Goal: Information Seeking & Learning: Stay updated

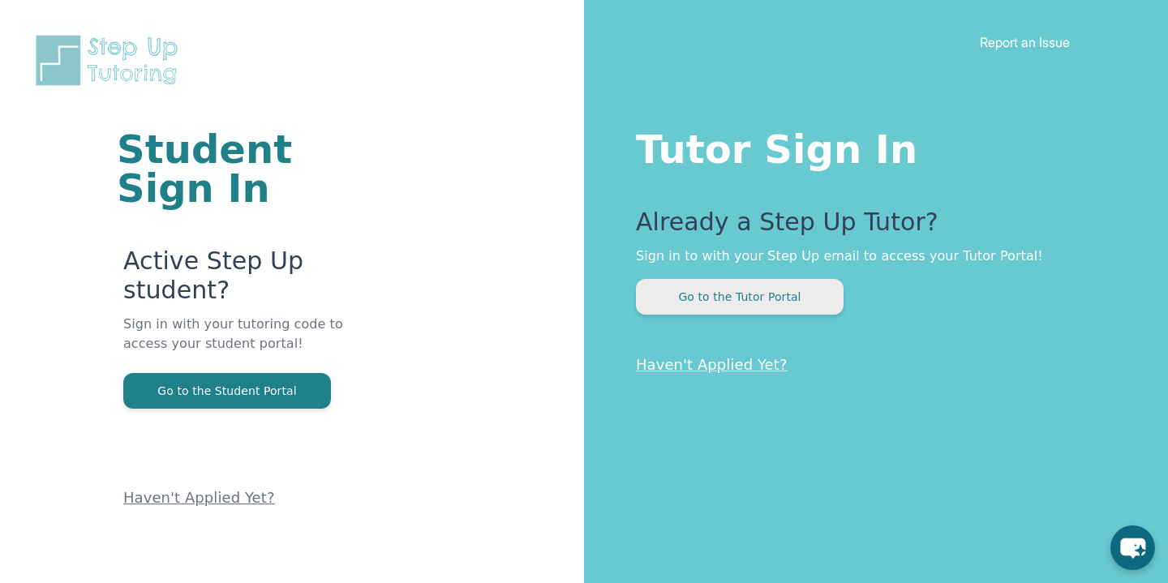
click at [699, 298] on button "Go to the Tutor Portal" at bounding box center [740, 297] width 208 height 36
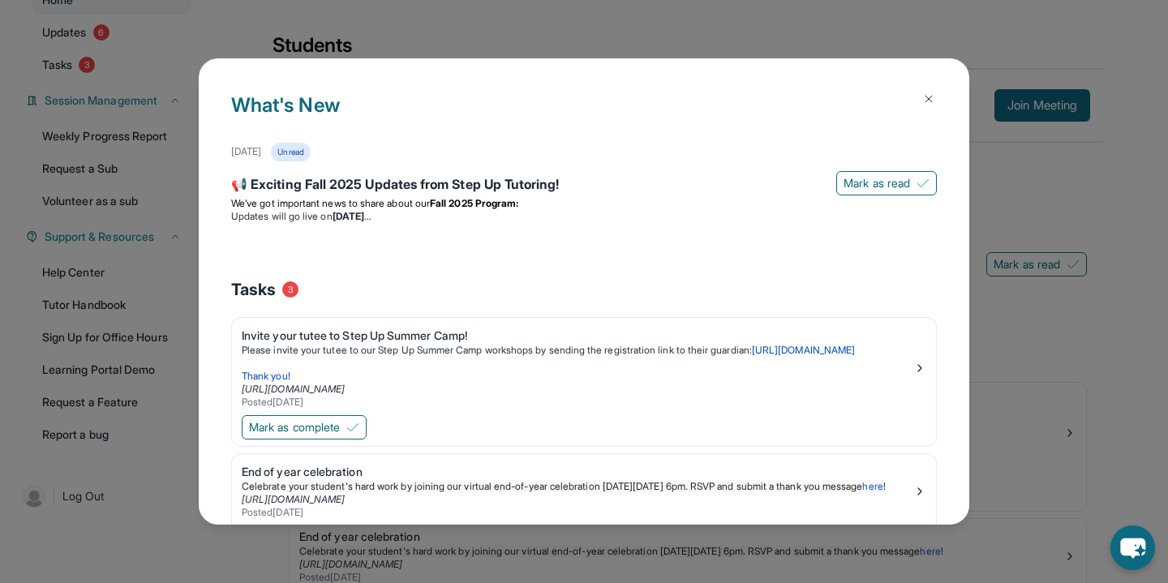
click at [378, 45] on div "What's New [DATE] Unread 📢 Exciting Fall 2025 Updates from Step Up Tutoring! [P…" at bounding box center [584, 291] width 1168 height 583
click at [931, 100] on img at bounding box center [928, 98] width 13 height 13
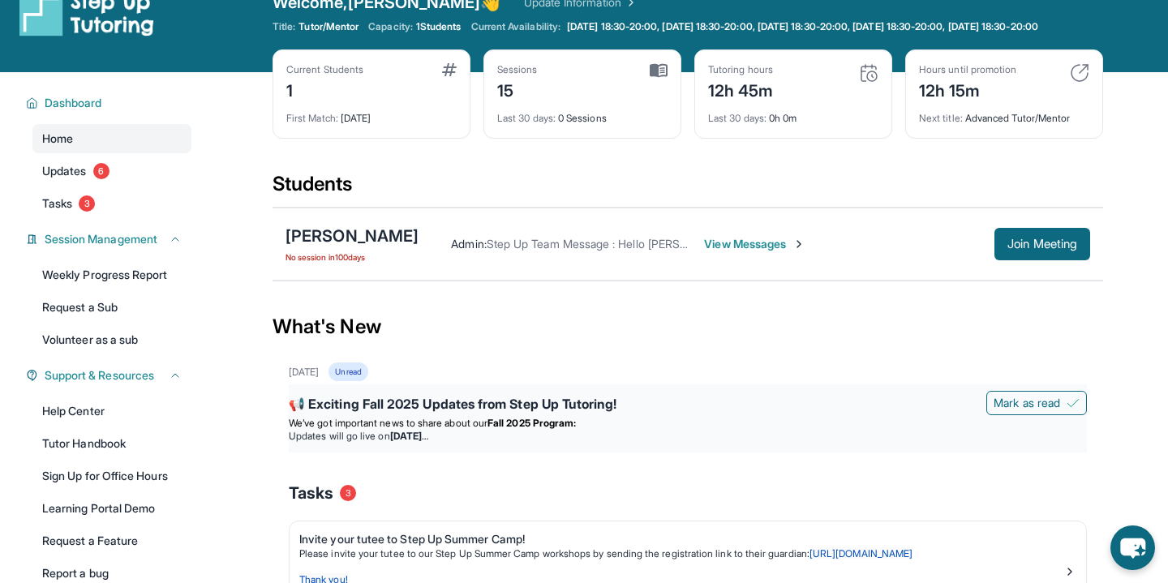
scroll to position [33, 0]
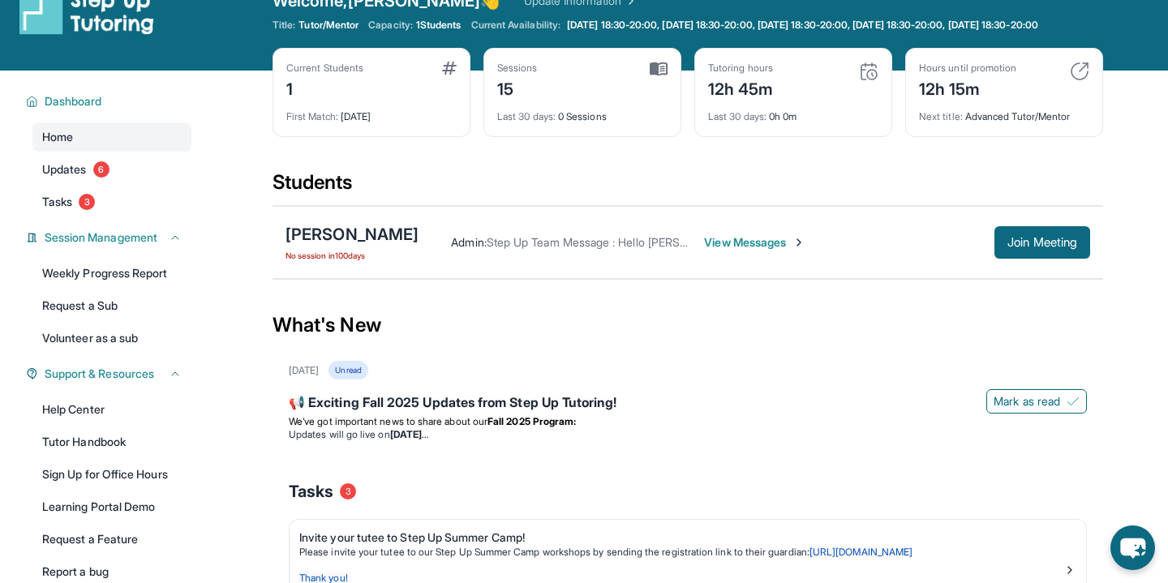
click at [720, 251] on span "View Messages" at bounding box center [754, 242] width 101 height 16
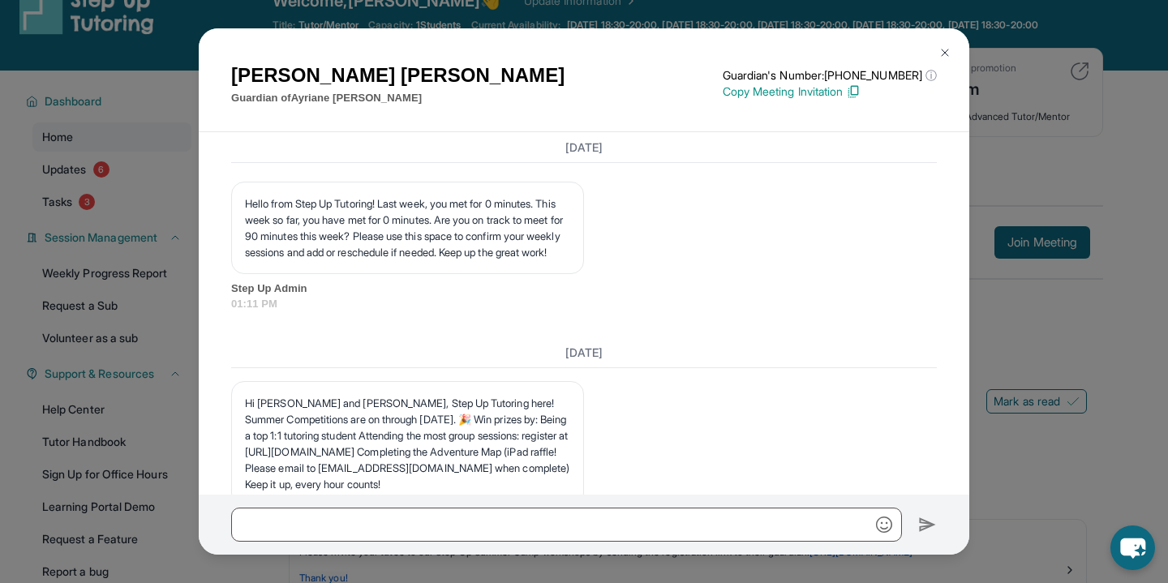
scroll to position [15673, 0]
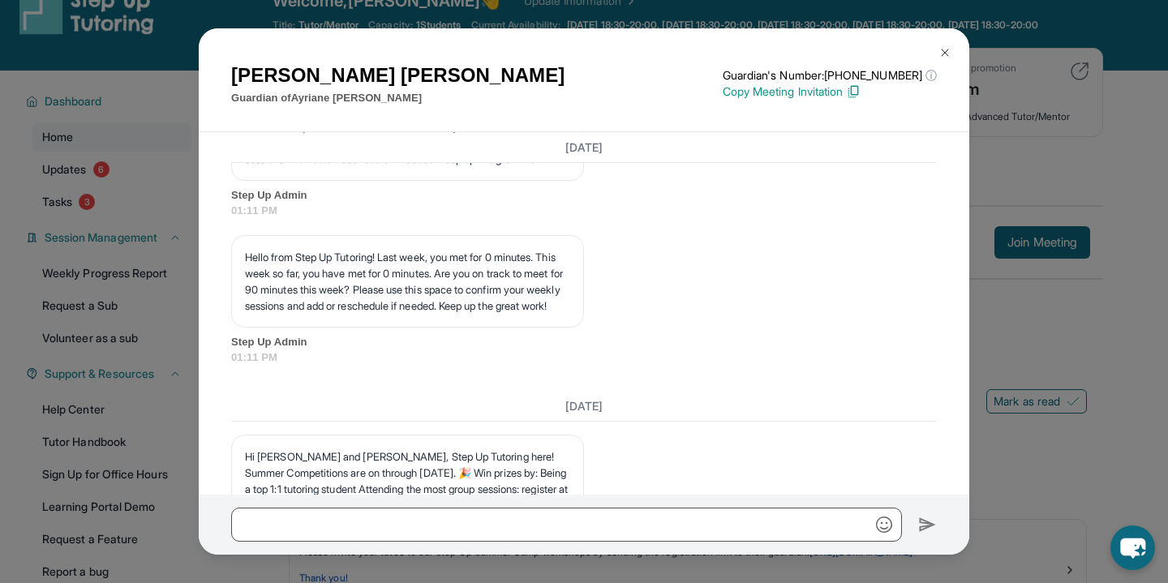
click at [948, 54] on img at bounding box center [945, 52] width 13 height 13
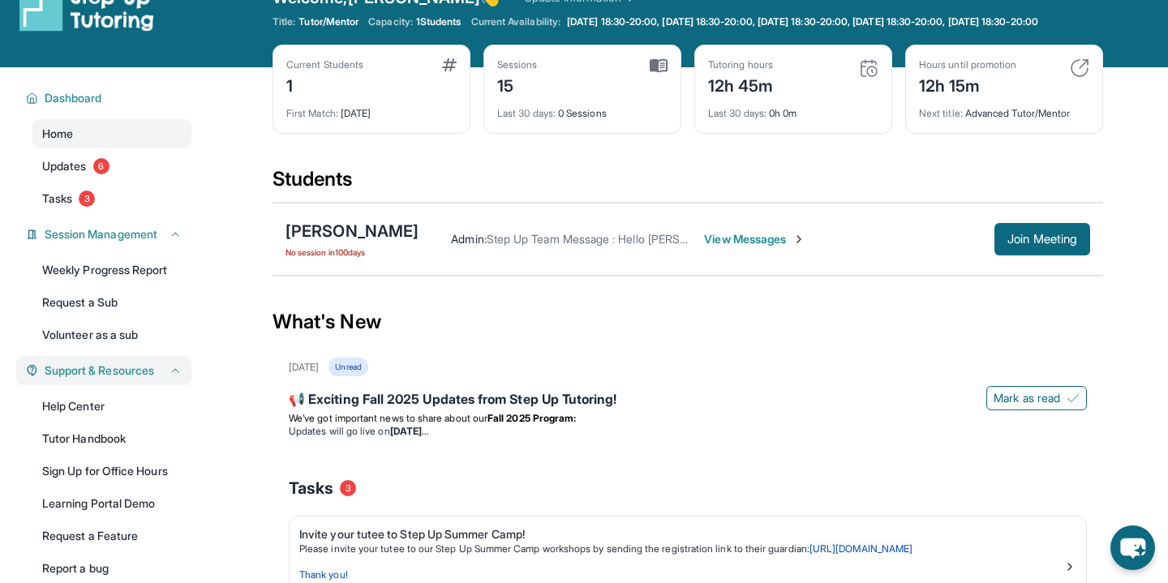
scroll to position [0, 0]
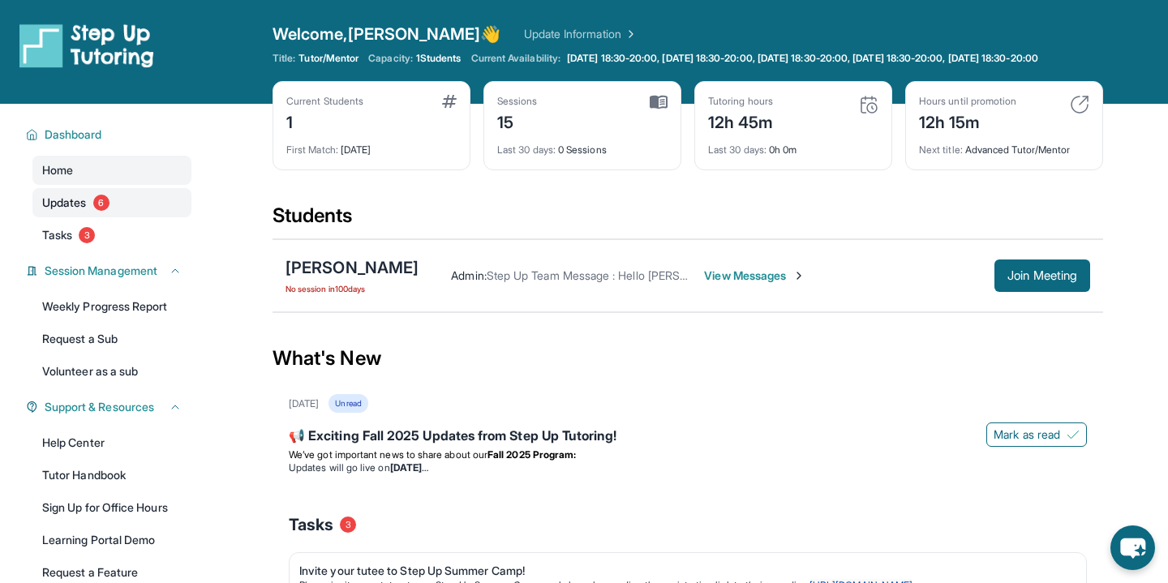
click at [85, 211] on span "Updates" at bounding box center [64, 203] width 45 height 16
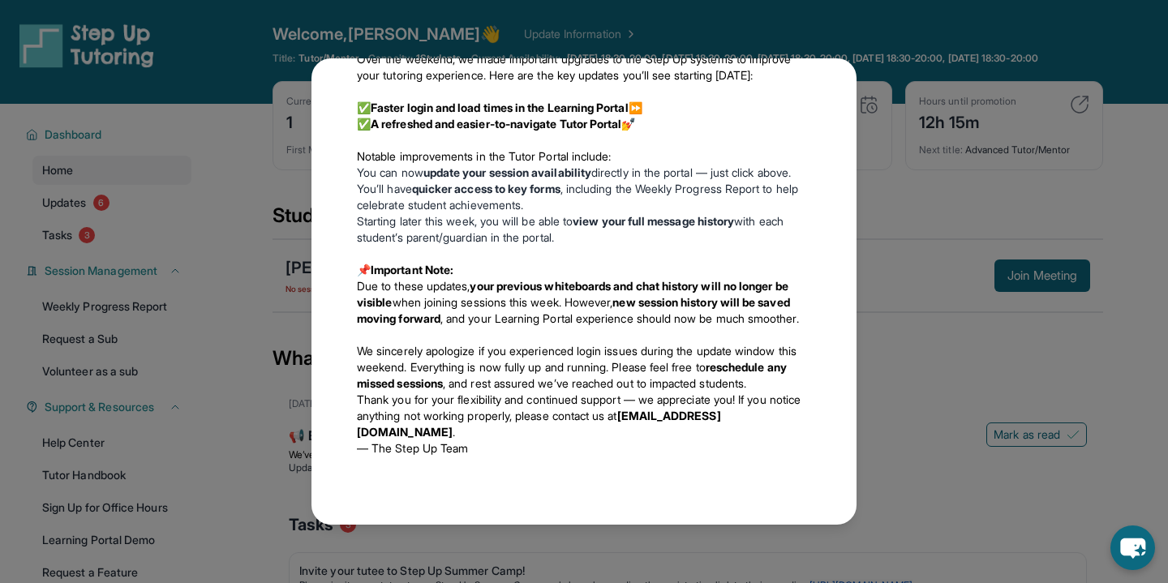
scroll to position [2237, 0]
click at [911, 167] on div "Updates [DATE] 📢 Exciting Fall 2025 Updates from Step Up Tutoring! We’ve got im…" at bounding box center [584, 291] width 1168 height 583
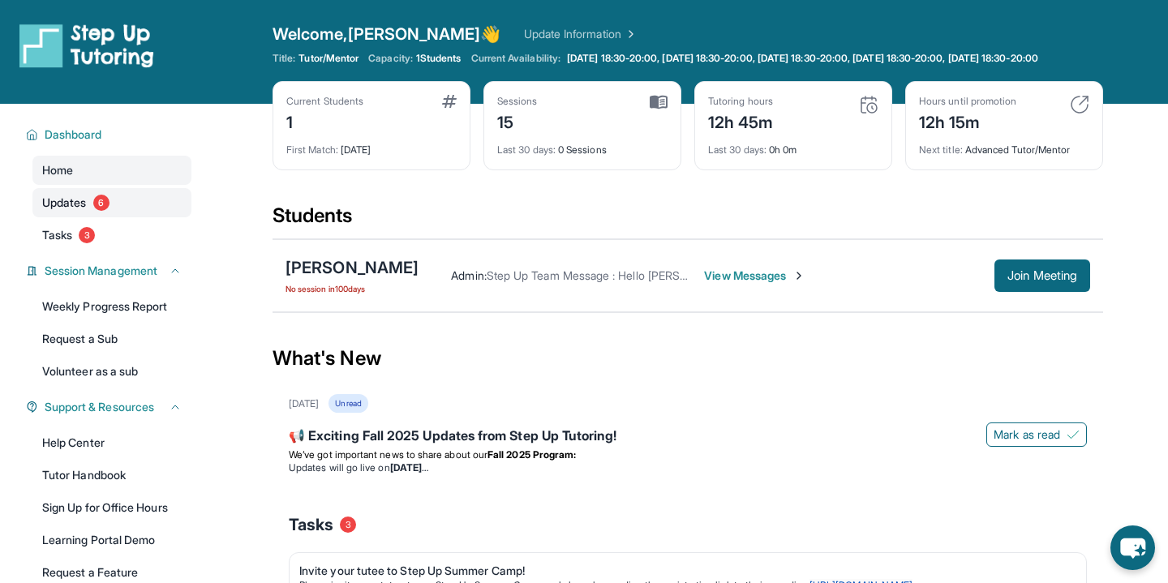
click at [75, 217] on link "Updates 6" at bounding box center [111, 202] width 159 height 29
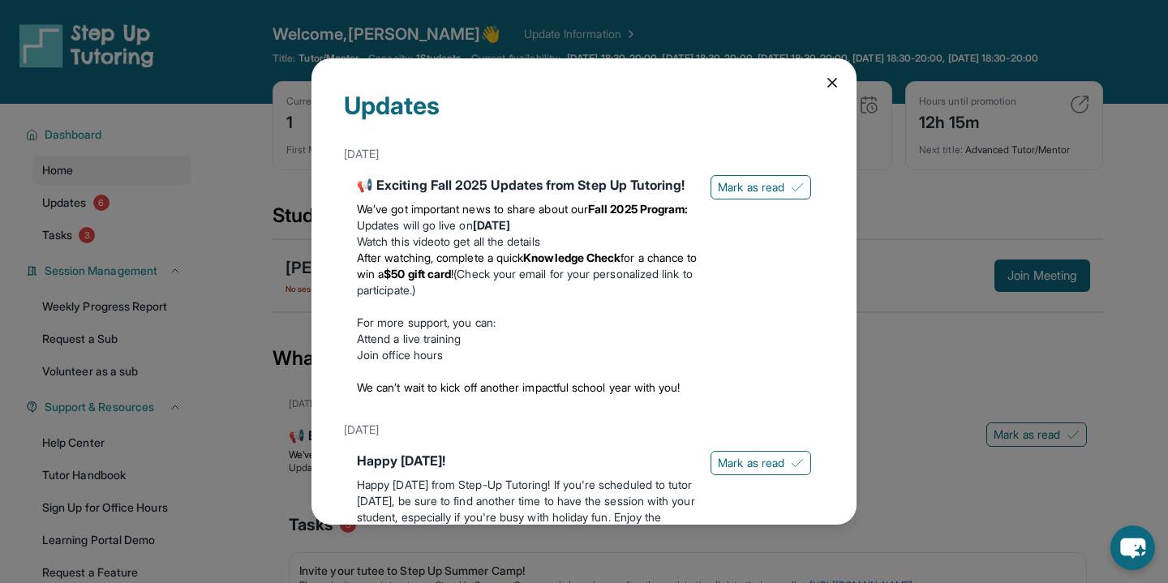
click at [71, 251] on div "Updates [DATE] 📢 Exciting Fall 2025 Updates from Step Up Tutoring! We’ve got im…" at bounding box center [584, 291] width 1168 height 583
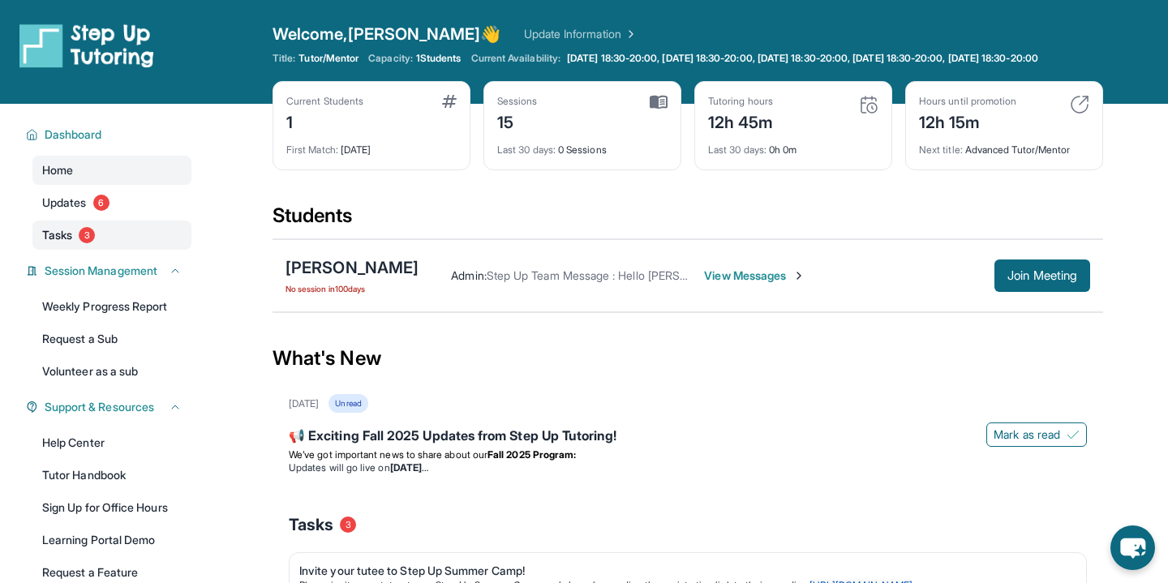
click at [48, 250] on link "Tasks 3" at bounding box center [111, 235] width 159 height 29
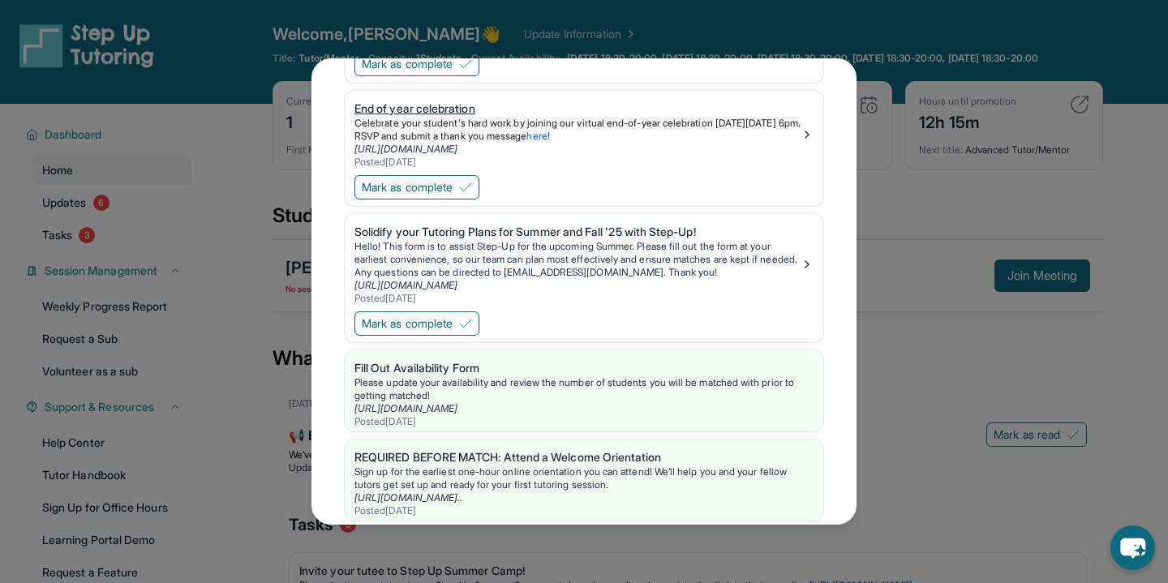
scroll to position [200, 0]
click at [581, 231] on div "Solidify your Tutoring Plans for Summer and Fall '25 with Step-Up!" at bounding box center [578, 230] width 446 height 16
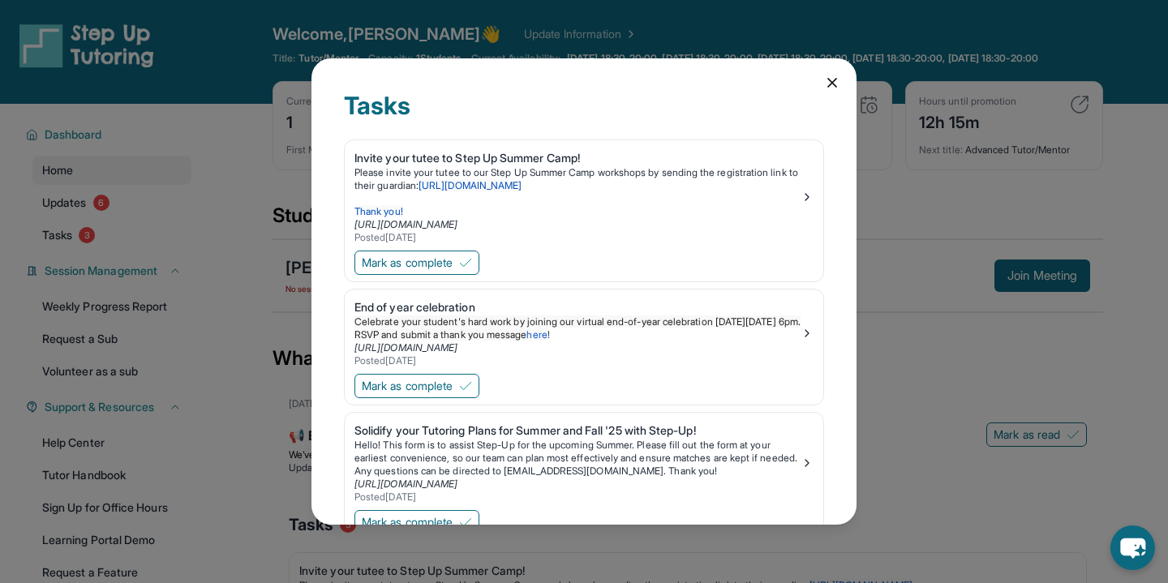
click at [832, 82] on icon at bounding box center [832, 83] width 8 height 8
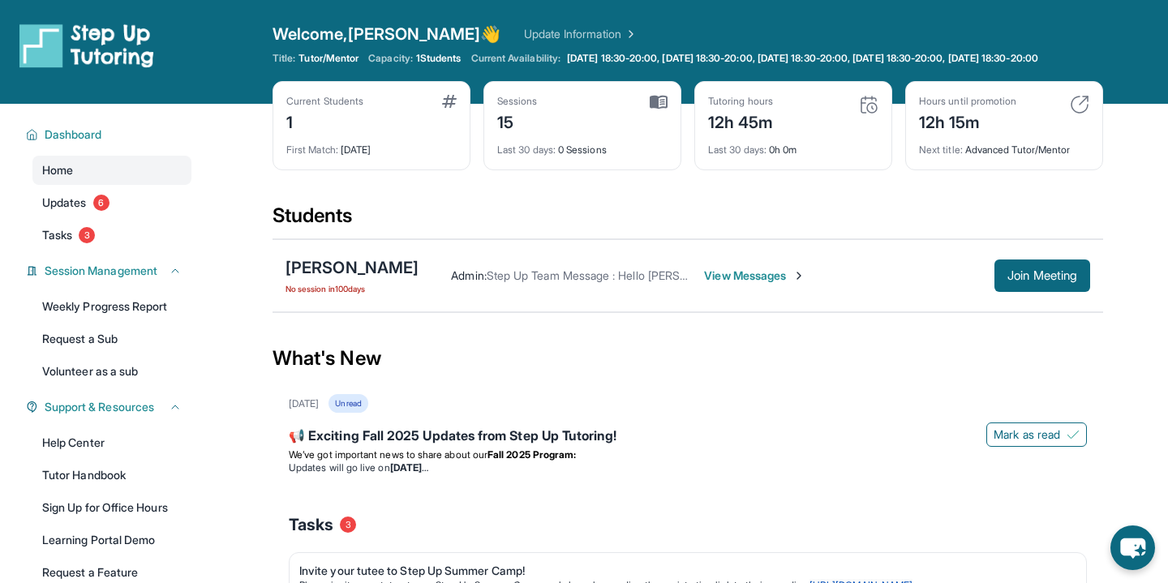
click at [524, 32] on link "Update Information" at bounding box center [581, 34] width 114 height 16
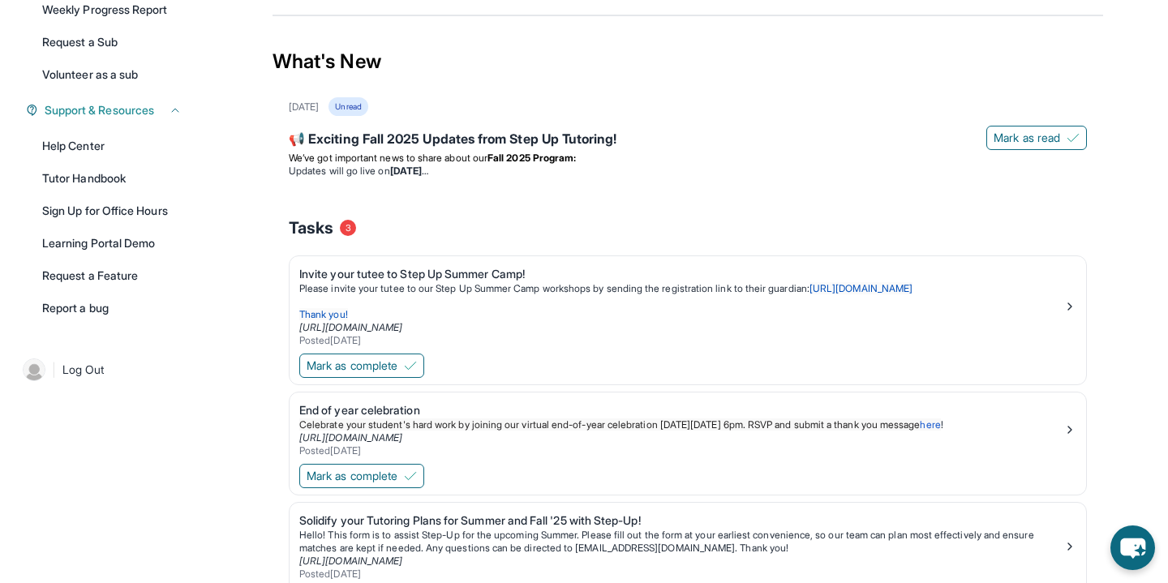
scroll to position [295, 0]
click at [466, 153] on div "📢 Exciting Fall 2025 Updates from Step Up Tutoring!" at bounding box center [688, 142] width 798 height 23
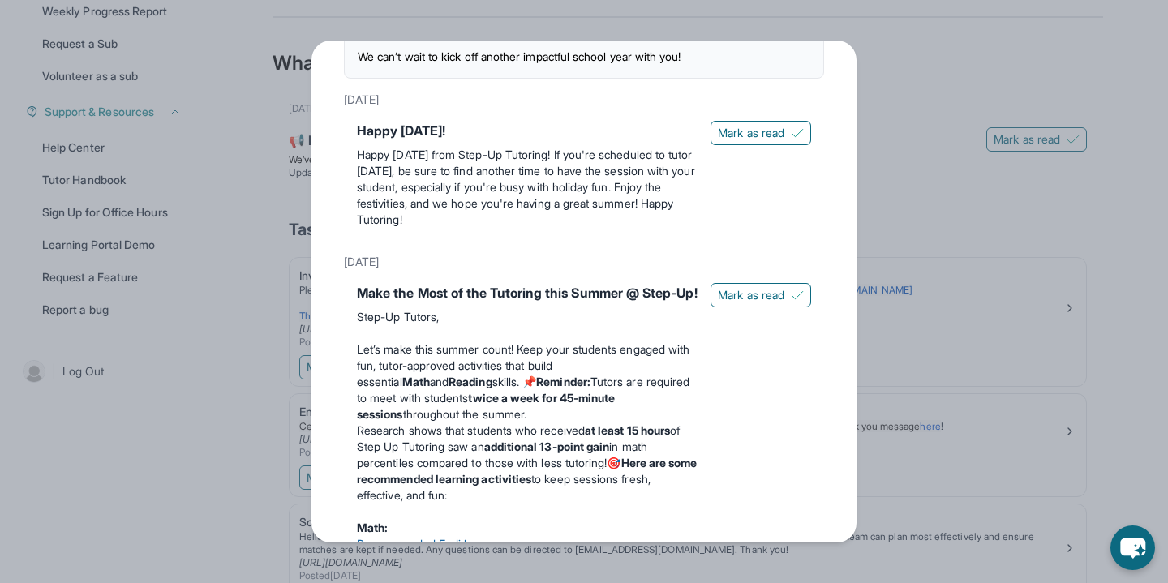
scroll to position [0, 0]
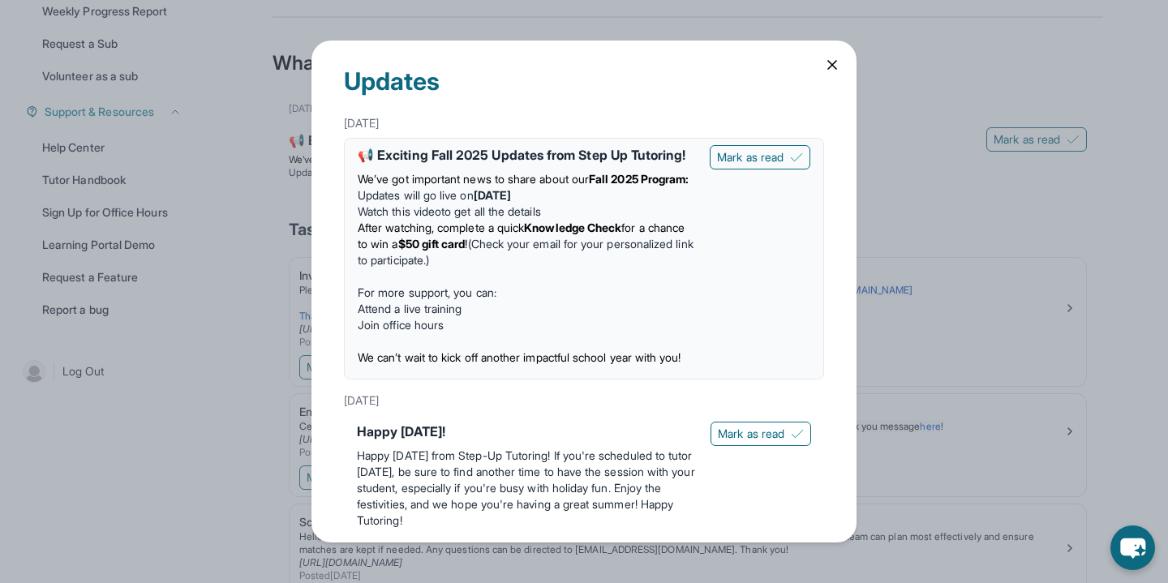
click at [421, 218] on link "Watch this video" at bounding box center [400, 211] width 84 height 14
click at [832, 71] on icon at bounding box center [832, 65] width 16 height 16
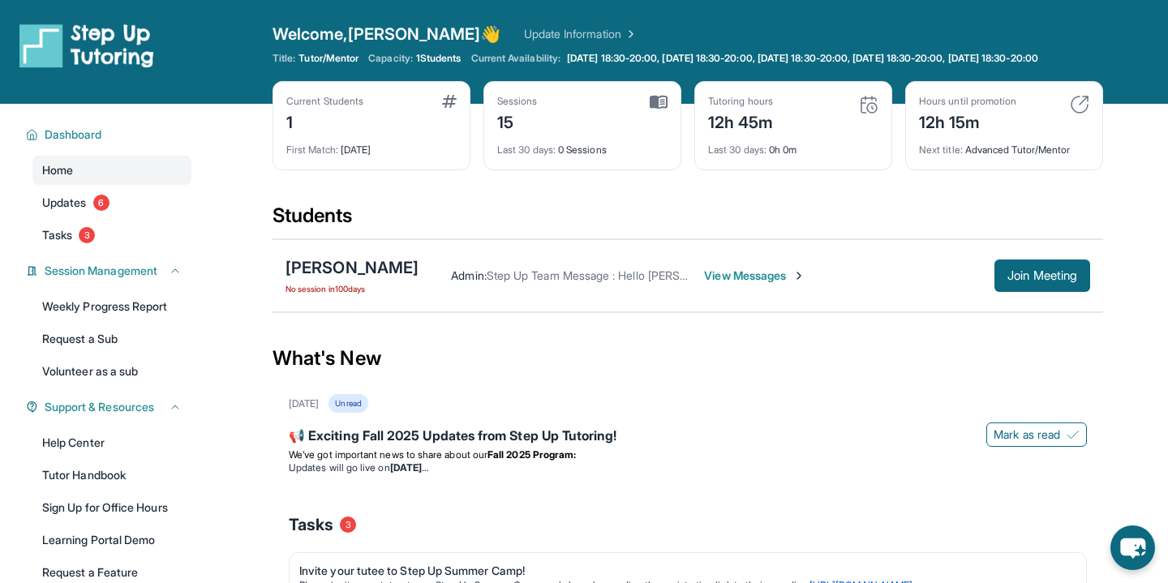
click at [741, 284] on span "View Messages" at bounding box center [754, 276] width 101 height 16
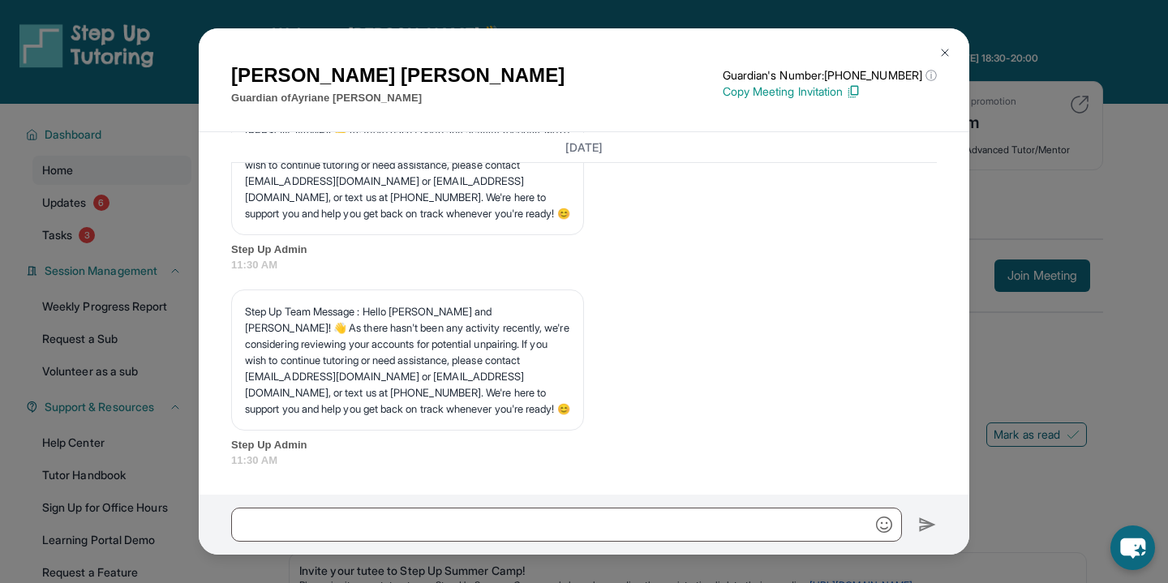
scroll to position [22010, 0]
drag, startPoint x: 245, startPoint y: 246, endPoint x: 411, endPoint y: 251, distance: 165.6
click at [411, 221] on p "Step Up Team Message : Hello [PERSON_NAME] and [PERSON_NAME]! 👋 As there hasn't…" at bounding box center [407, 165] width 325 height 114
copy p "[EMAIL_ADDRESS][DOMAIN_NAME],"
